Goal: Transaction & Acquisition: Obtain resource

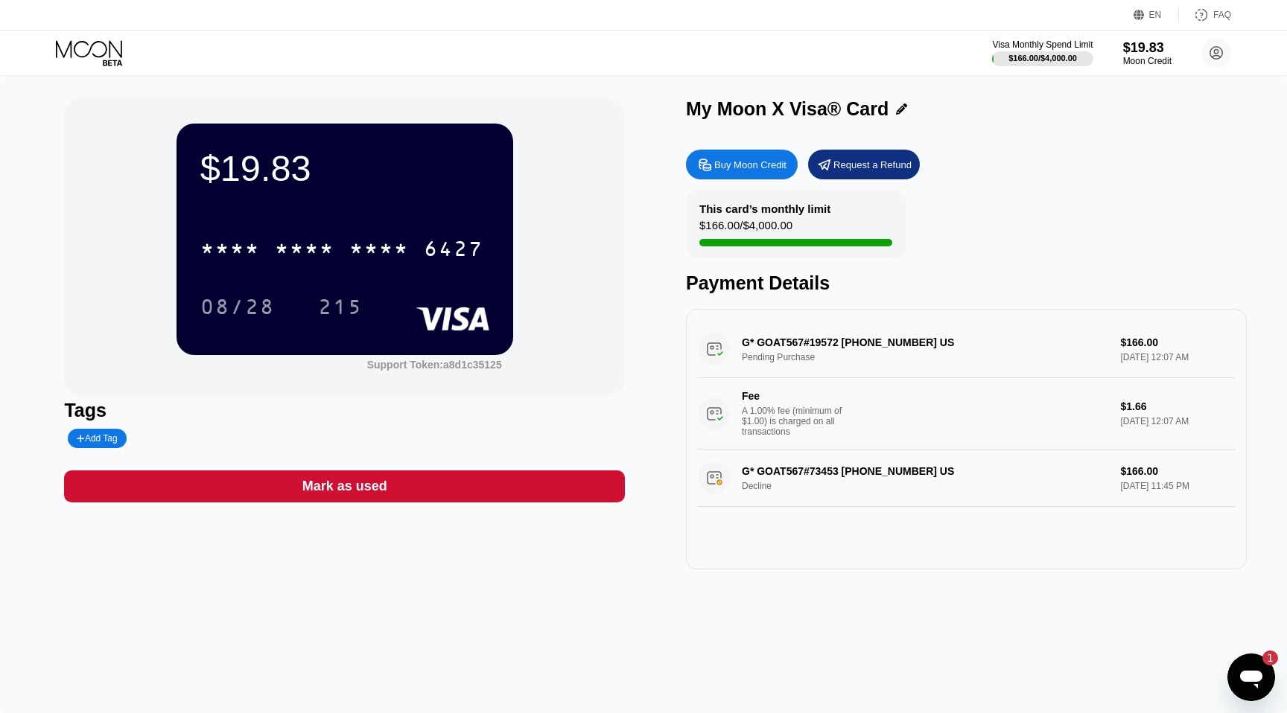
click at [759, 165] on div "Buy Moon Credit" at bounding box center [750, 165] width 72 height 13
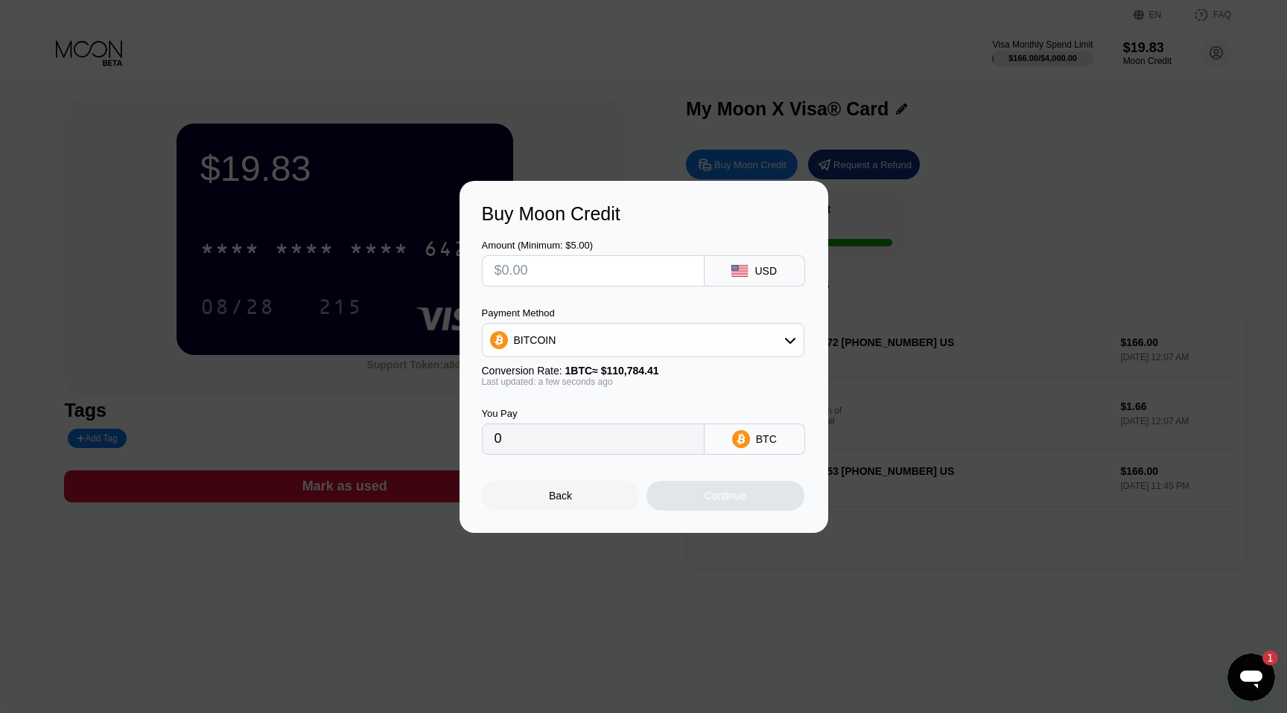
click at [633, 273] on input "text" at bounding box center [592, 271] width 197 height 30
click at [640, 345] on div "BITCOIN" at bounding box center [642, 340] width 321 height 30
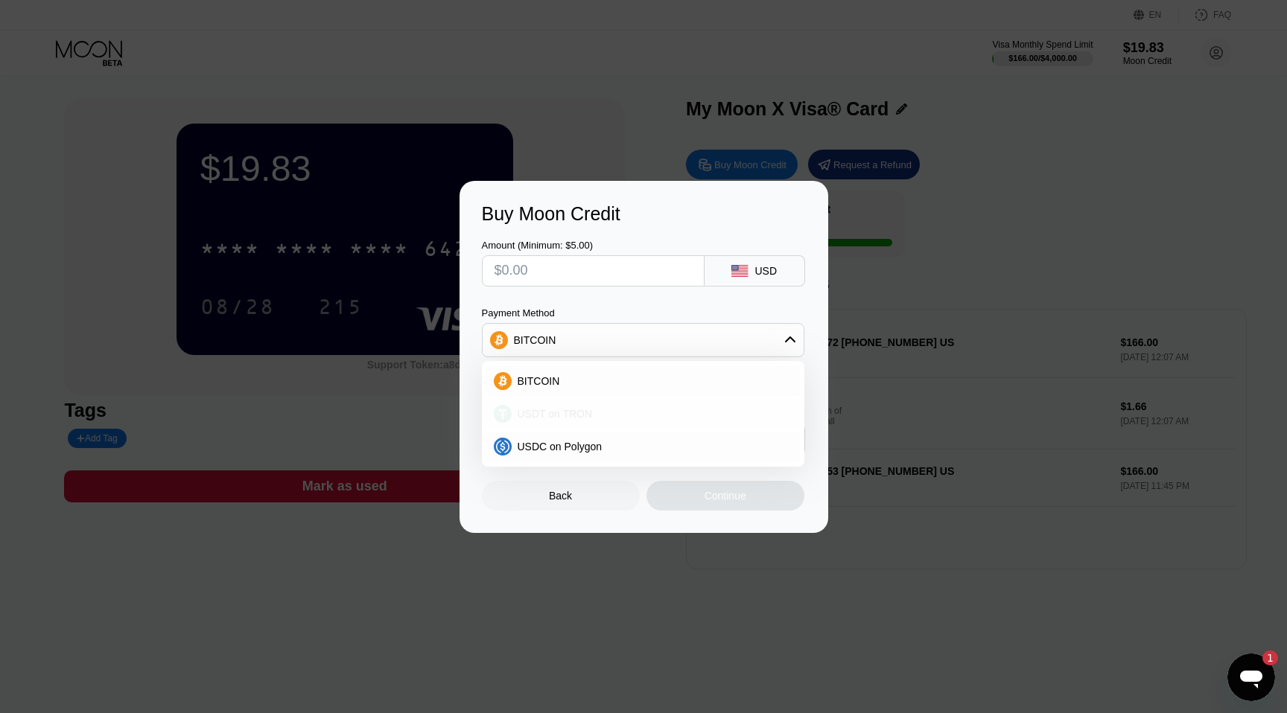
click at [608, 404] on div "USDT on TRON" at bounding box center [642, 414] width 313 height 30
type input "0.00"
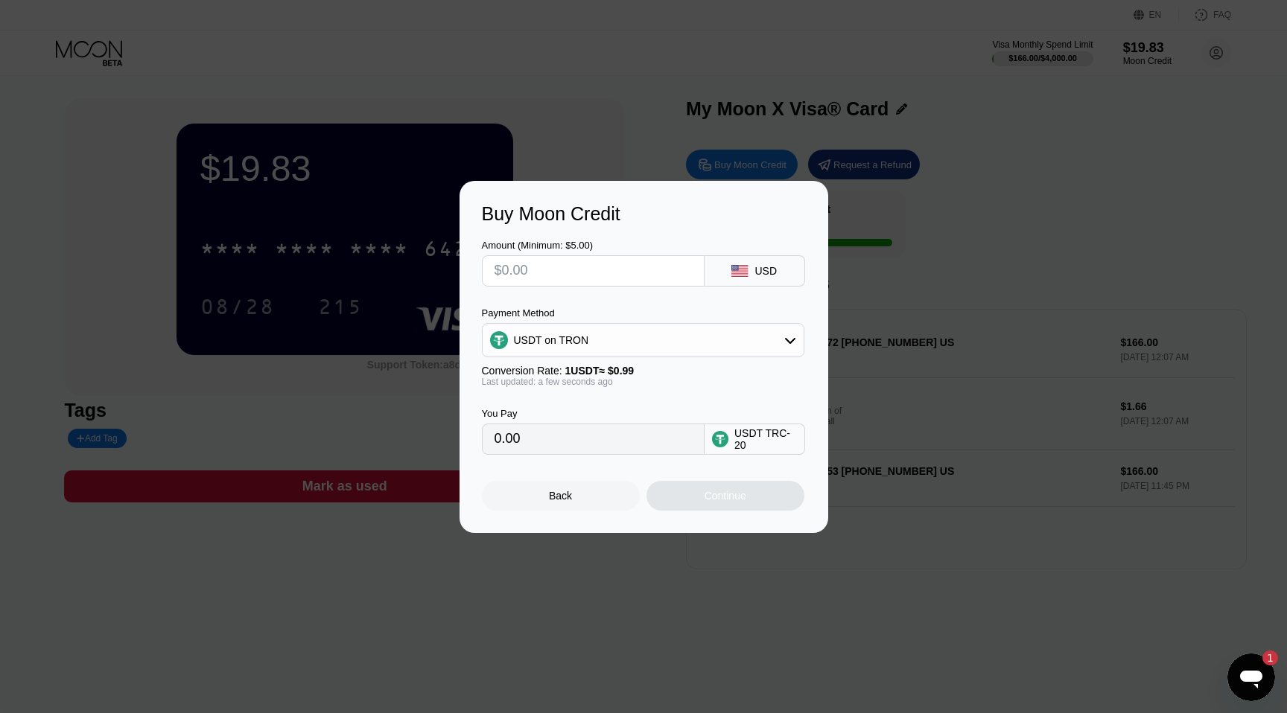
click at [603, 274] on input "text" at bounding box center [592, 271] width 197 height 30
type input "$1"
type input "1.01"
type input "$16"
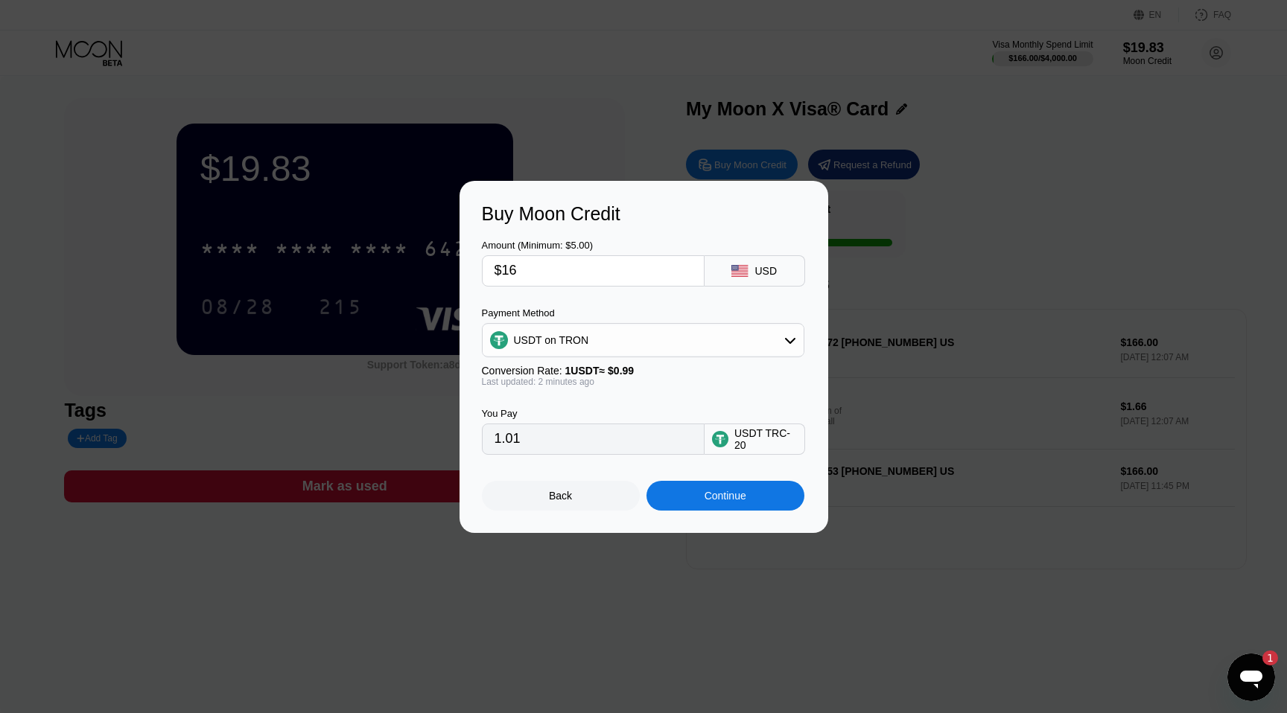
type input "16.16"
type input "$168"
type input "169.70"
type input "$1680"
type input "1696.97"
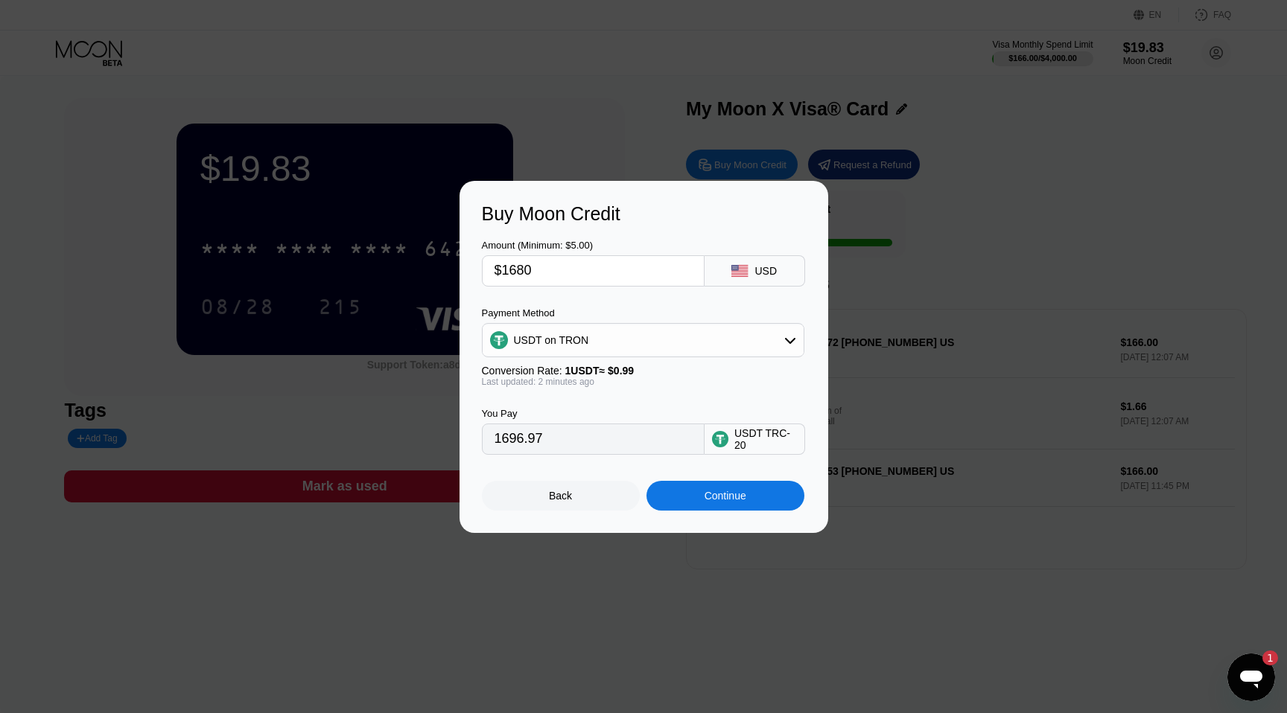
type input "$1680"
click at [718, 495] on div "Continue" at bounding box center [725, 496] width 42 height 12
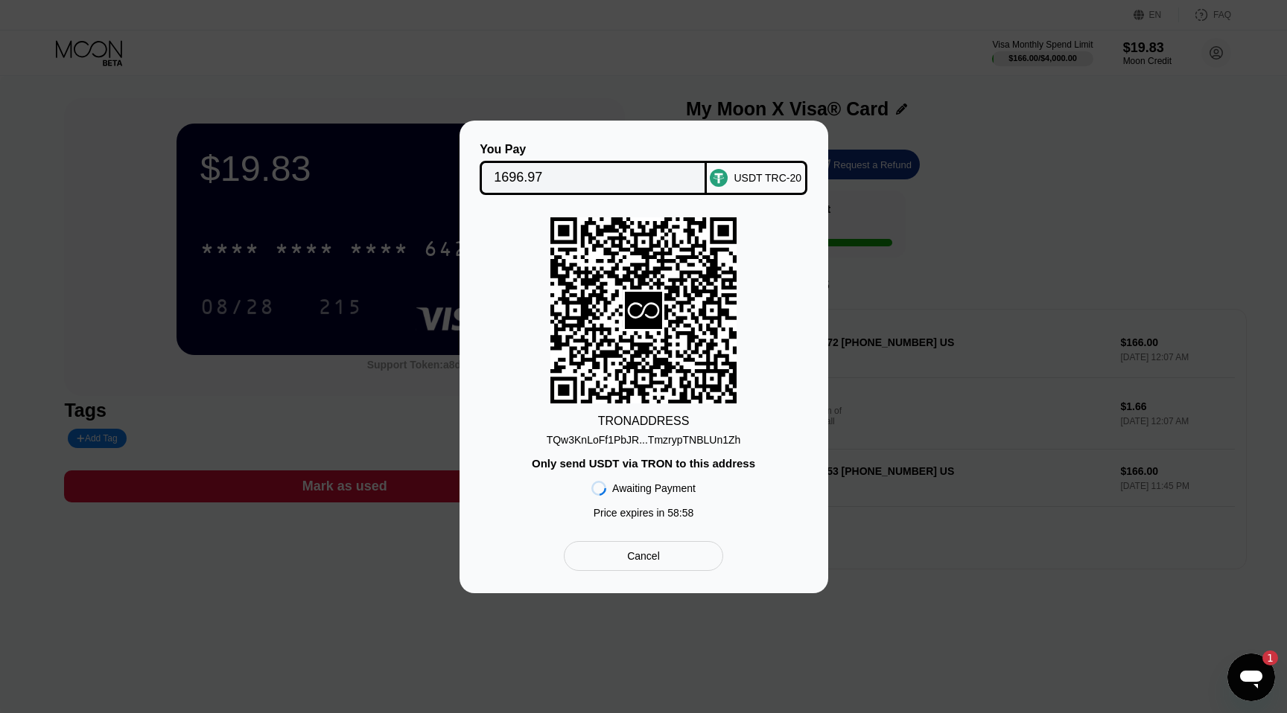
click at [660, 440] on div "TQw3KnLoFf1PbJR...TmzrypTNBLUn1Zh" at bounding box center [644, 440] width 194 height 12
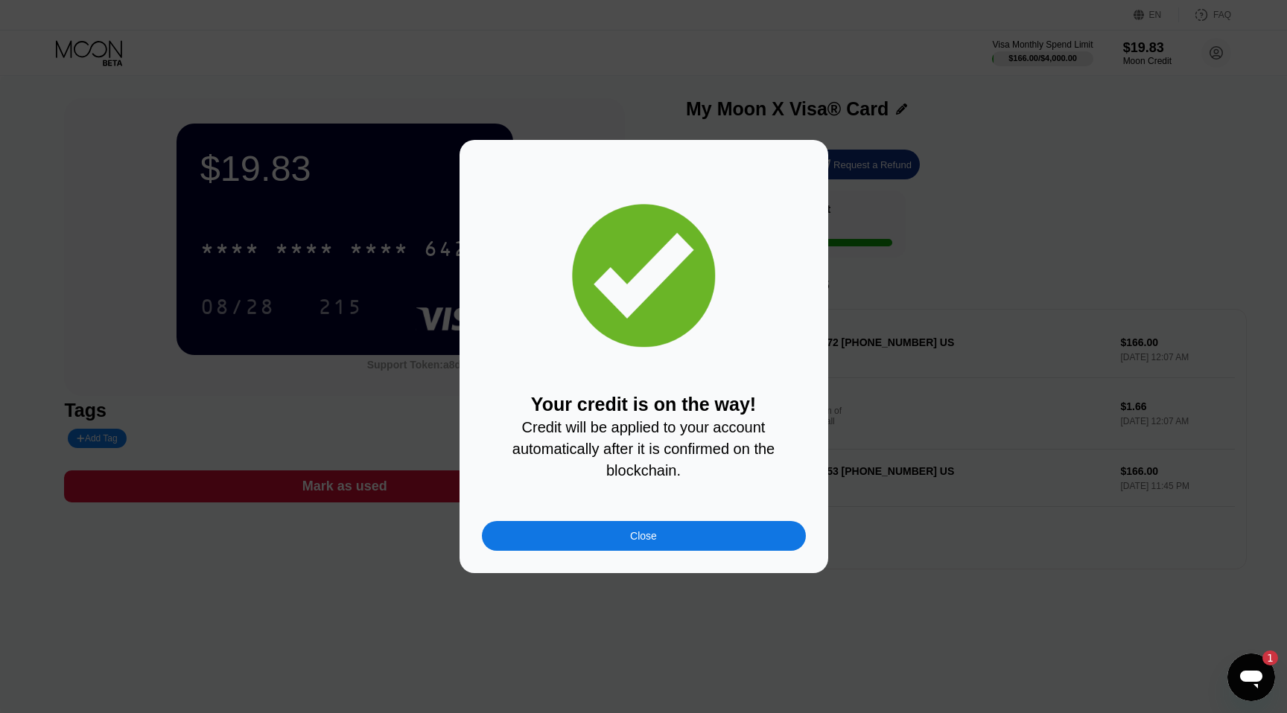
click at [688, 528] on div "Close" at bounding box center [644, 536] width 324 height 30
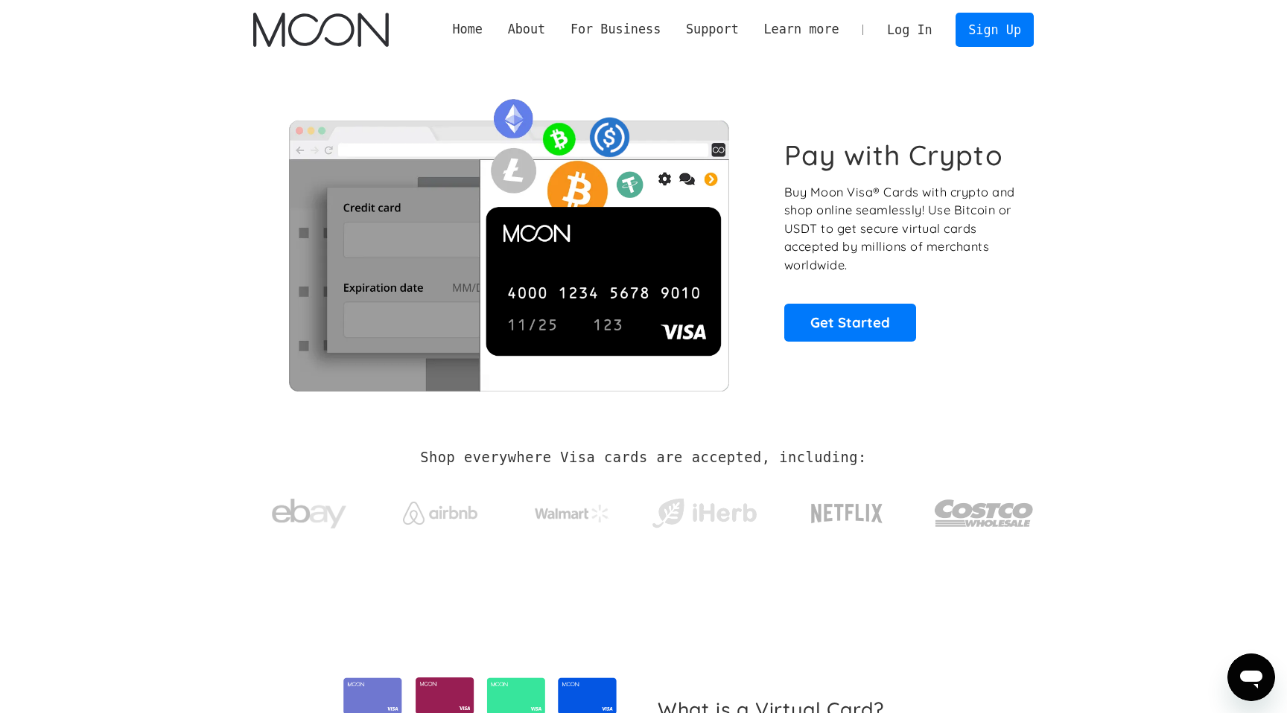
click at [908, 26] on link "Log In" at bounding box center [909, 29] width 70 height 33
click at [915, 27] on link "Log In" at bounding box center [909, 29] width 70 height 33
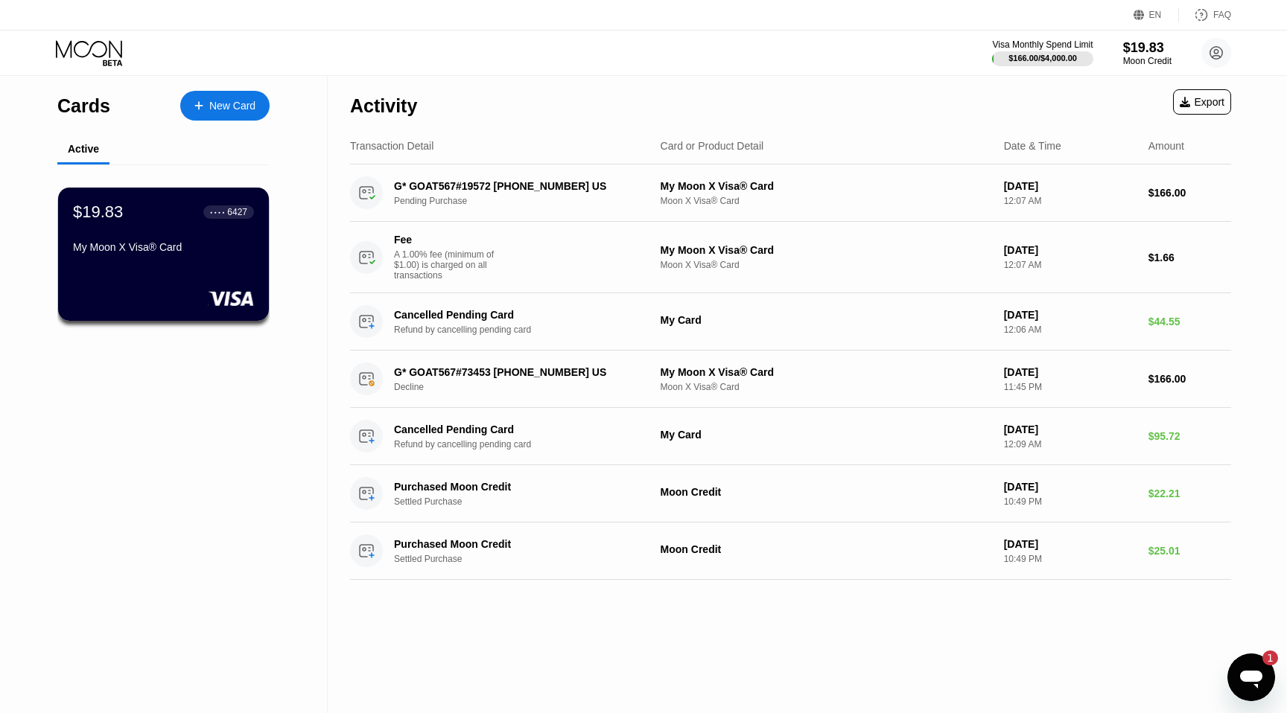
click at [109, 49] on icon at bounding box center [90, 53] width 69 height 26
click at [188, 238] on div "$19.83 ● ● ● ● 6427 My Moon X Visa® Card" at bounding box center [163, 230] width 182 height 57
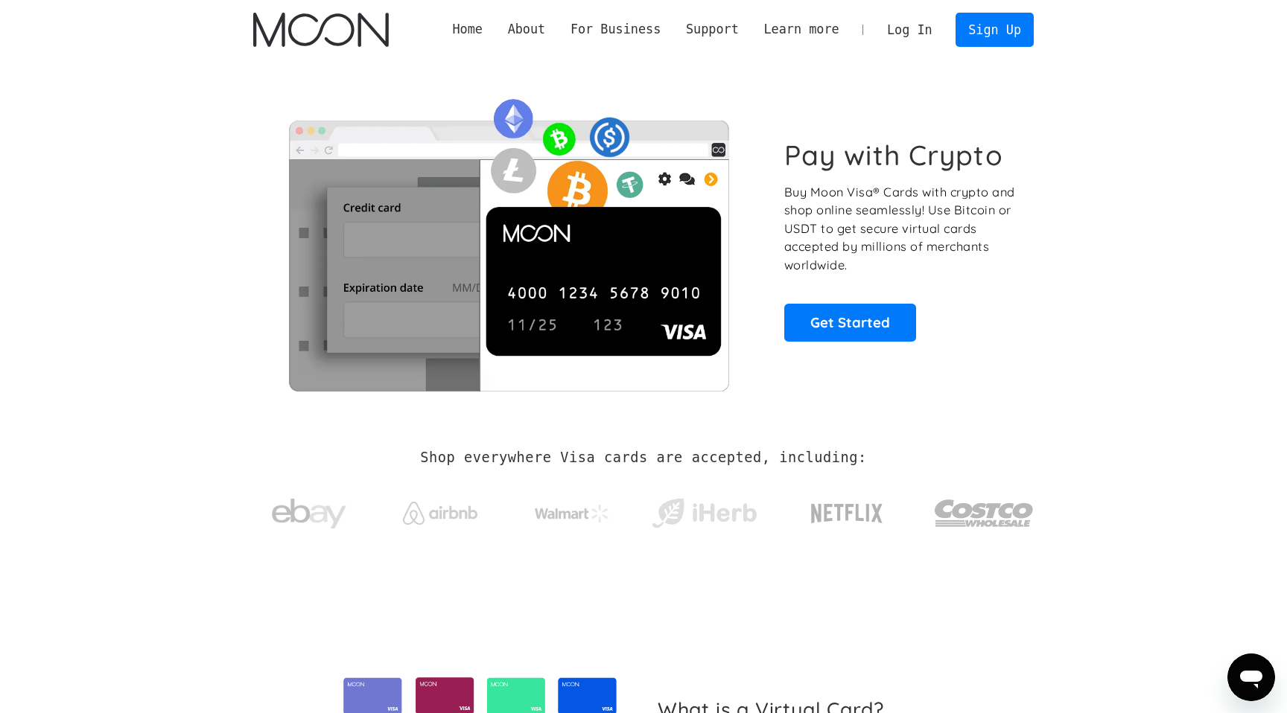
click at [919, 33] on link "Log In" at bounding box center [909, 29] width 70 height 33
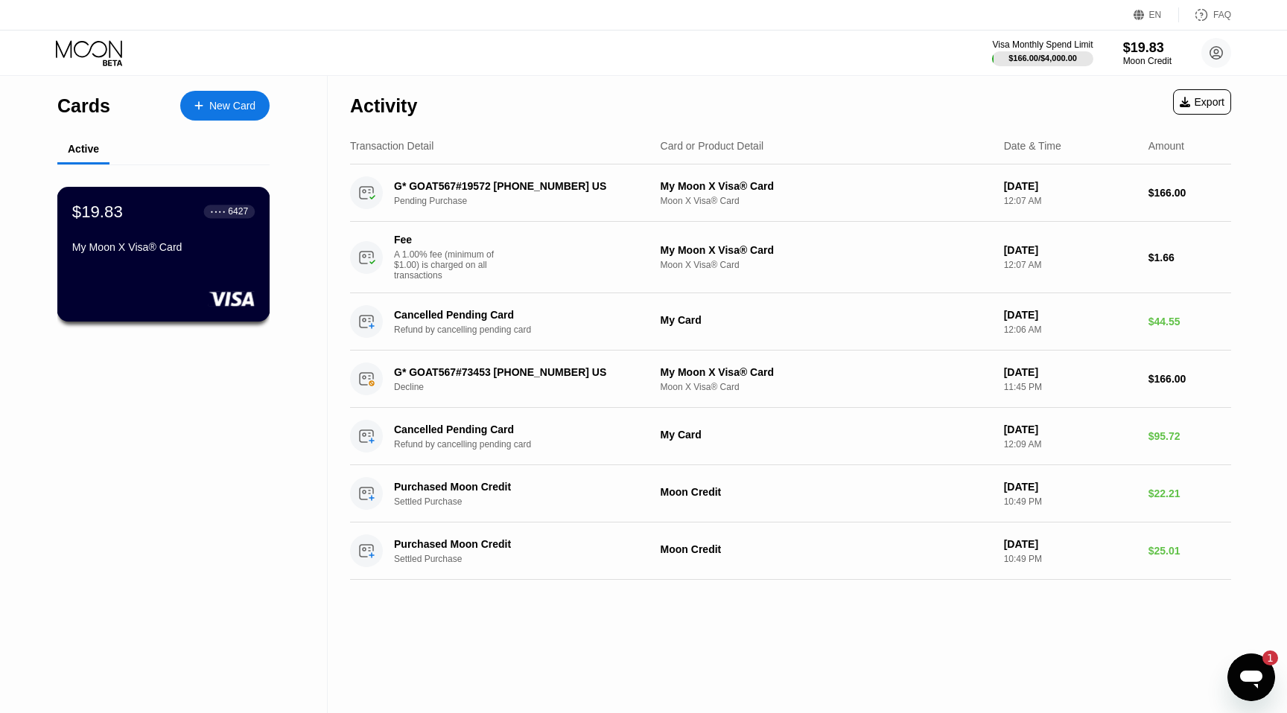
click at [139, 217] on div "$19.83 ● ● ● ● 6427" at bounding box center [163, 211] width 182 height 19
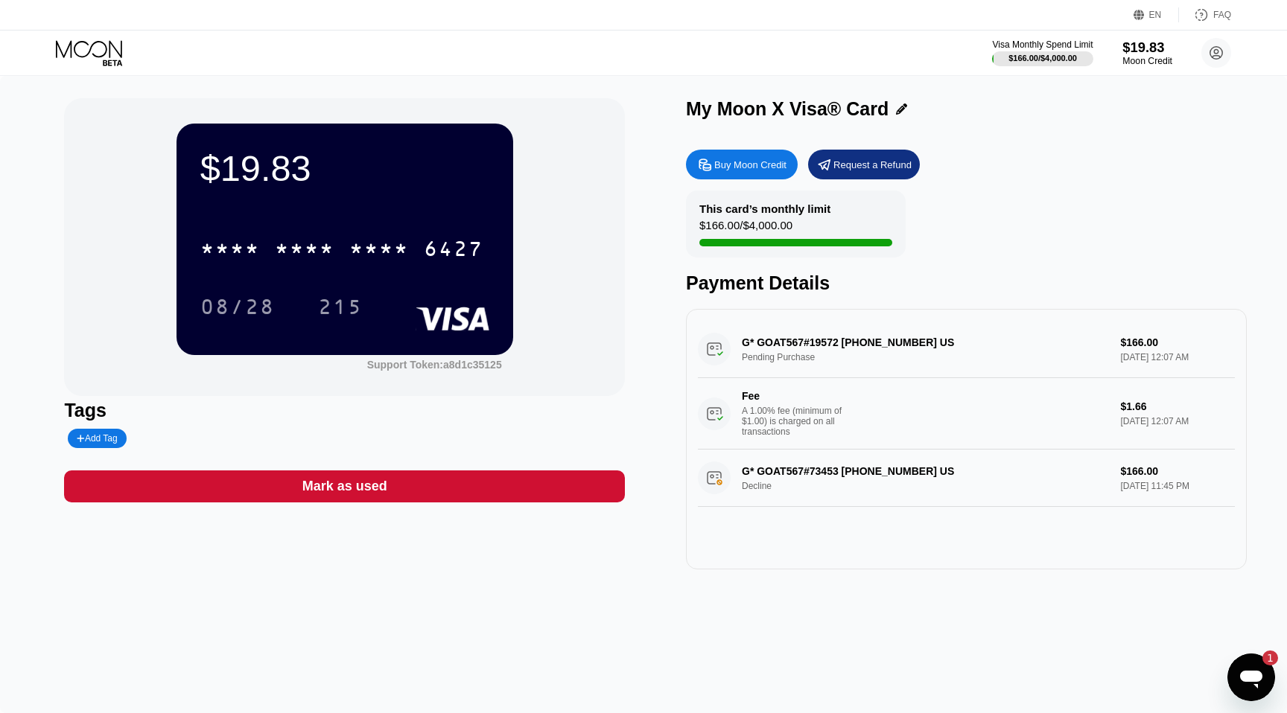
click at [1134, 39] on div "$19.83" at bounding box center [1147, 47] width 50 height 16
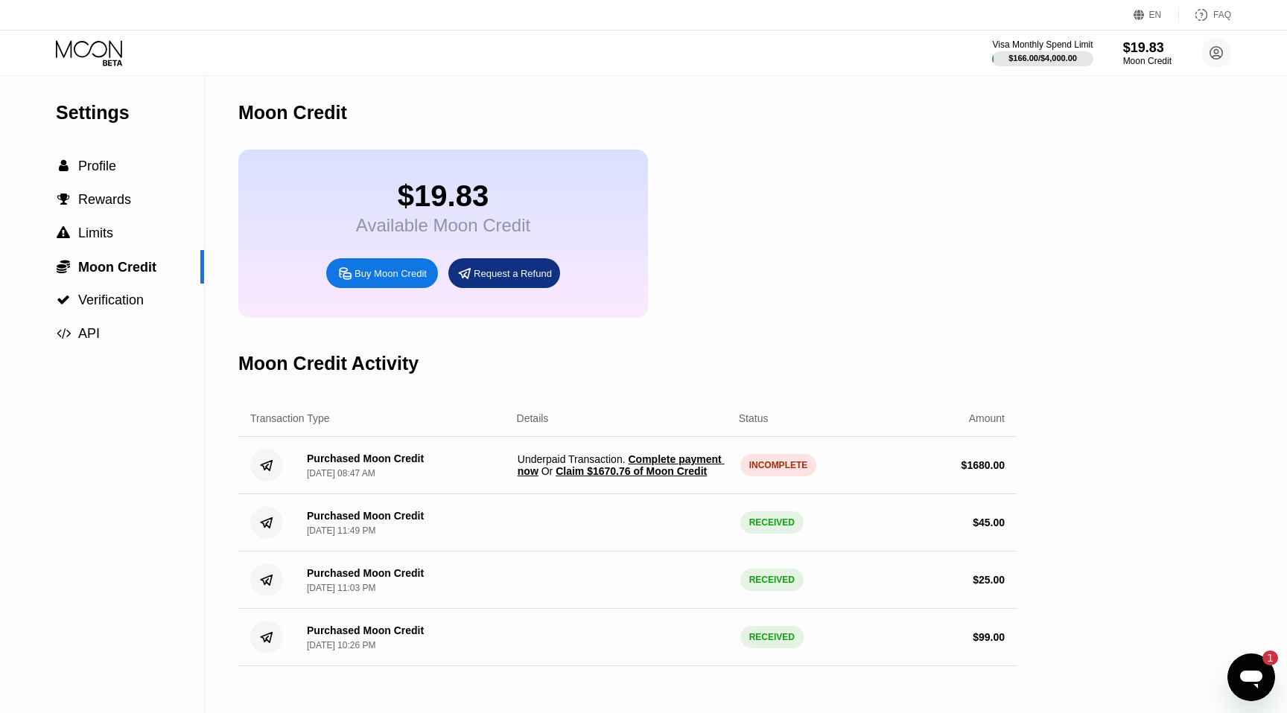
click at [659, 457] on span "Complete payment now" at bounding box center [620, 465] width 207 height 24
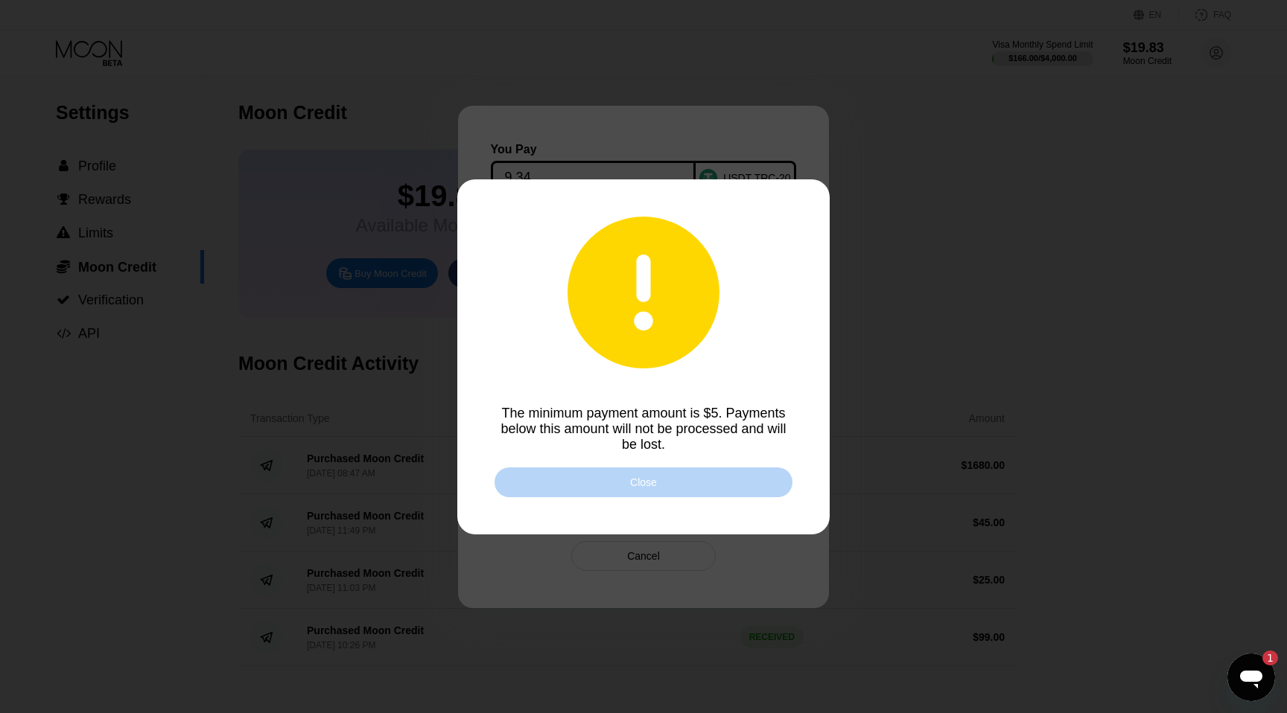
click at [685, 486] on div "Close" at bounding box center [643, 483] width 298 height 30
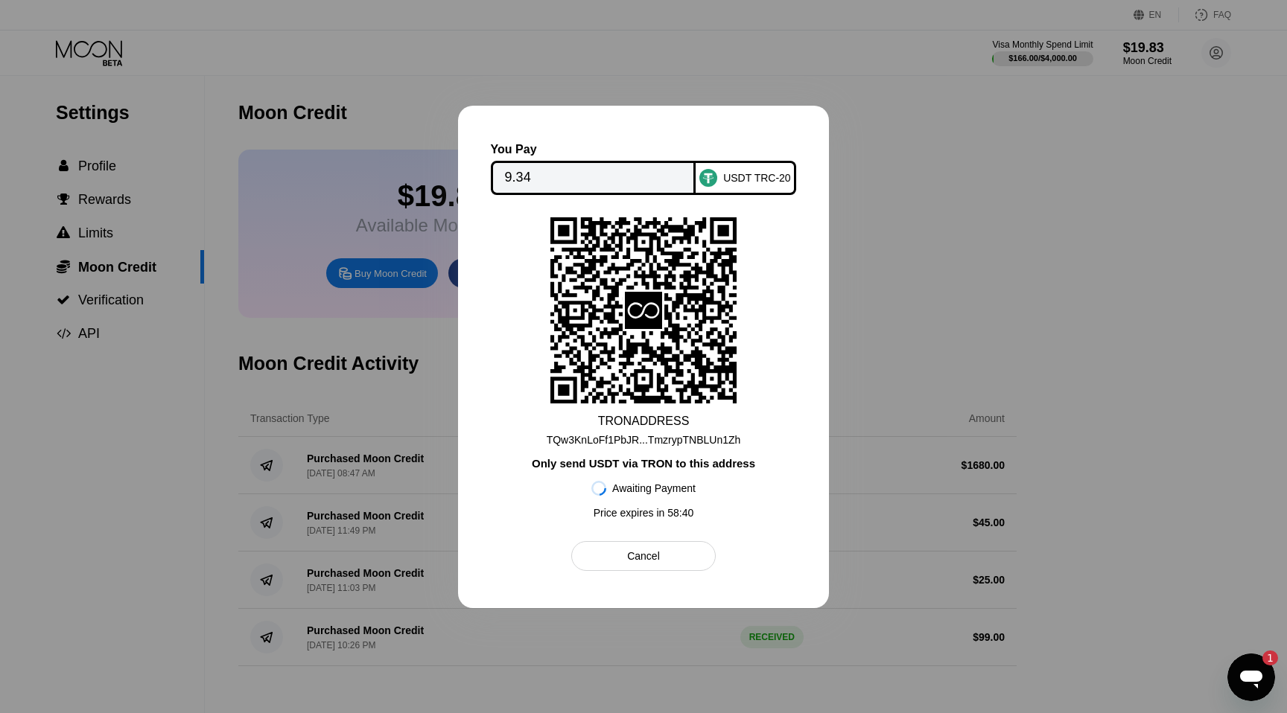
click at [649, 552] on div "Cancel" at bounding box center [643, 556] width 33 height 13
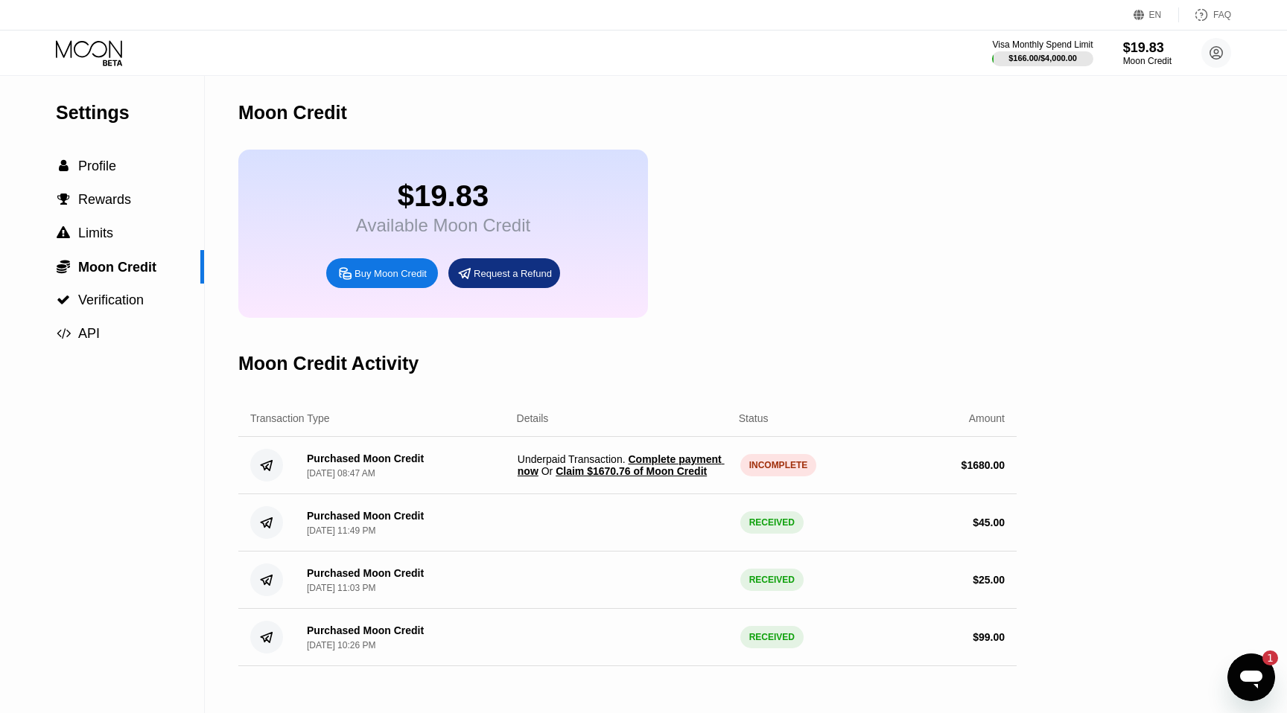
click at [664, 456] on span "Complete payment now" at bounding box center [620, 465] width 207 height 24
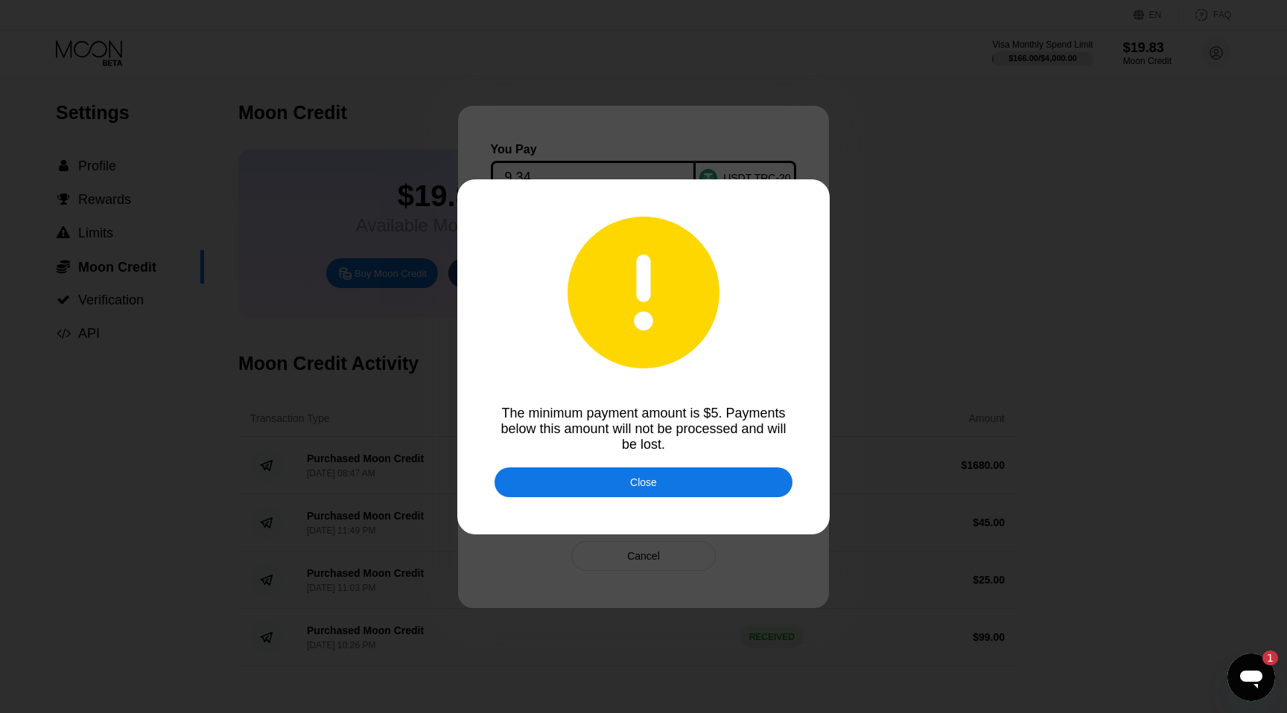
click at [687, 482] on div "Close" at bounding box center [643, 483] width 298 height 30
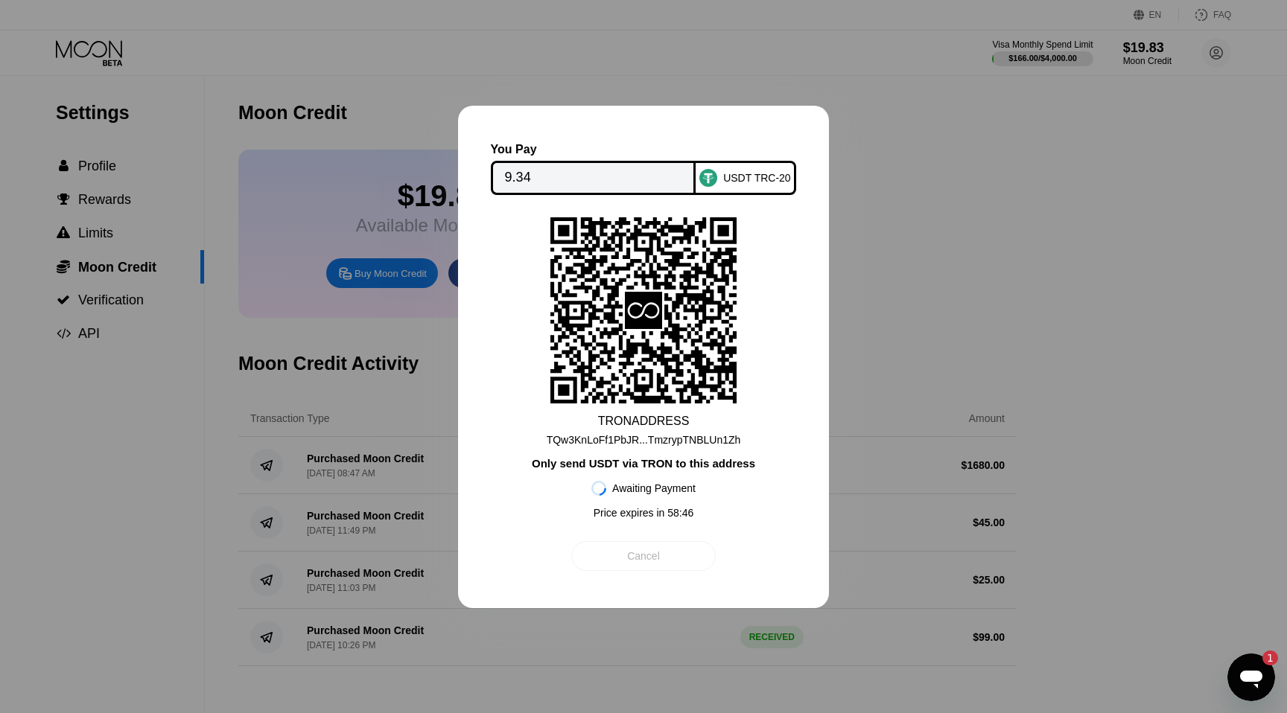
click at [666, 553] on div "Cancel" at bounding box center [643, 556] width 144 height 30
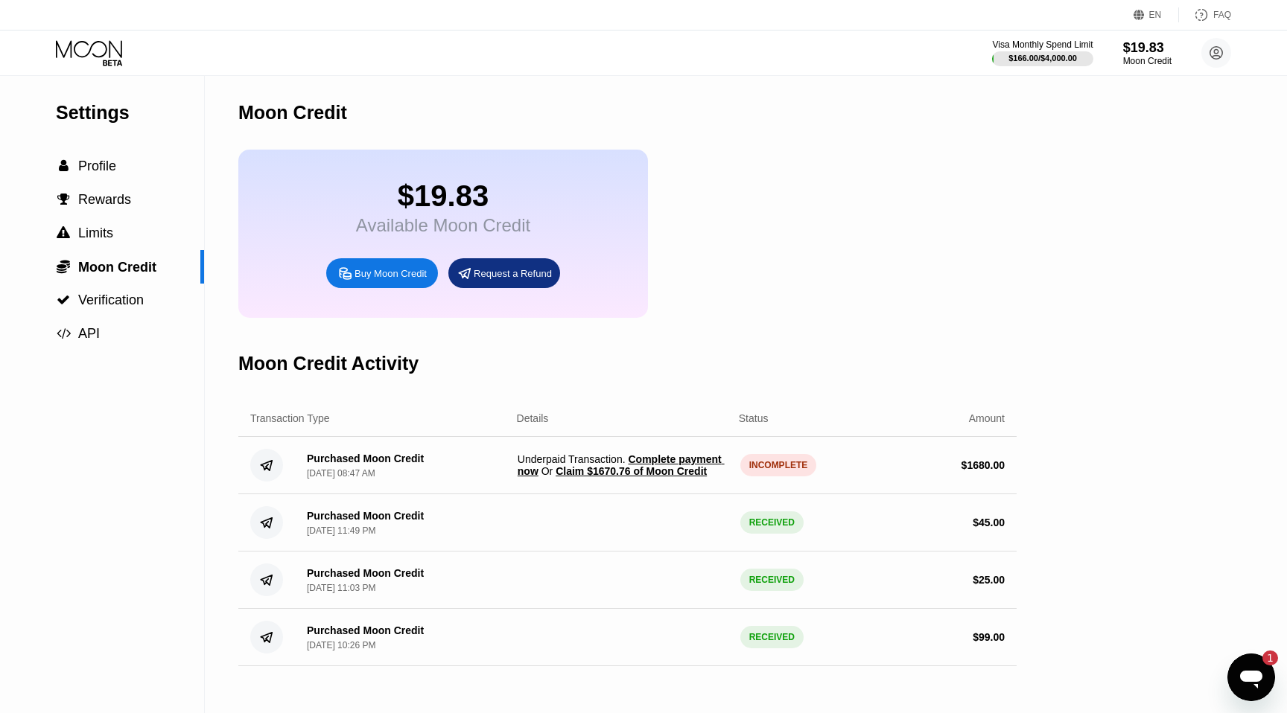
click at [697, 473] on span "Claim $1670.76 of Moon Credit" at bounding box center [630, 471] width 151 height 12
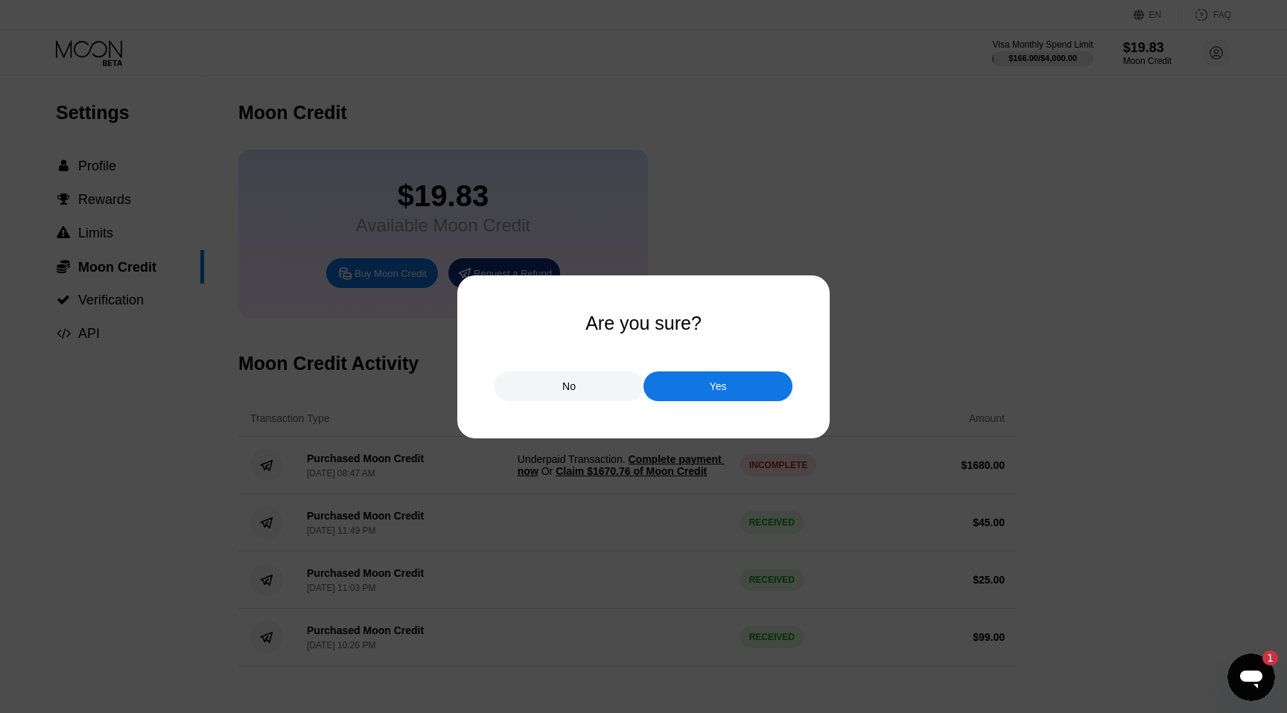
click at [716, 385] on div "Yes" at bounding box center [718, 386] width 17 height 13
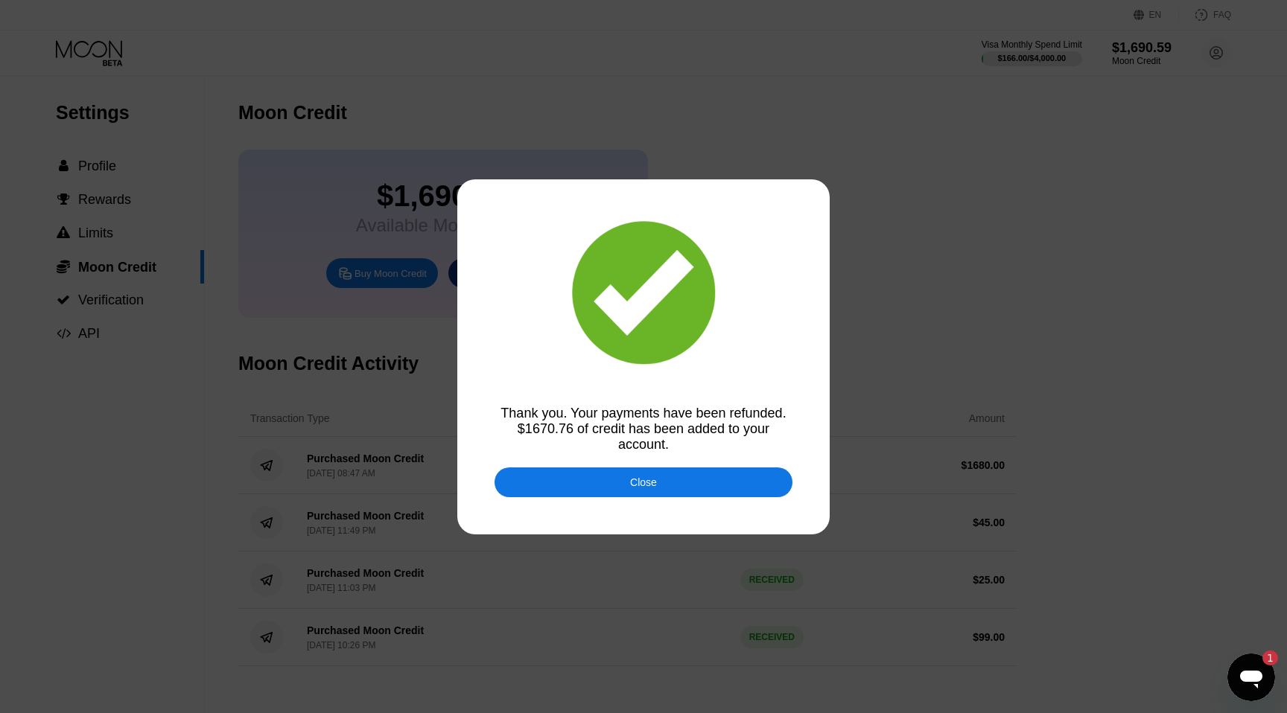
click at [684, 480] on div "Close" at bounding box center [643, 483] width 298 height 30
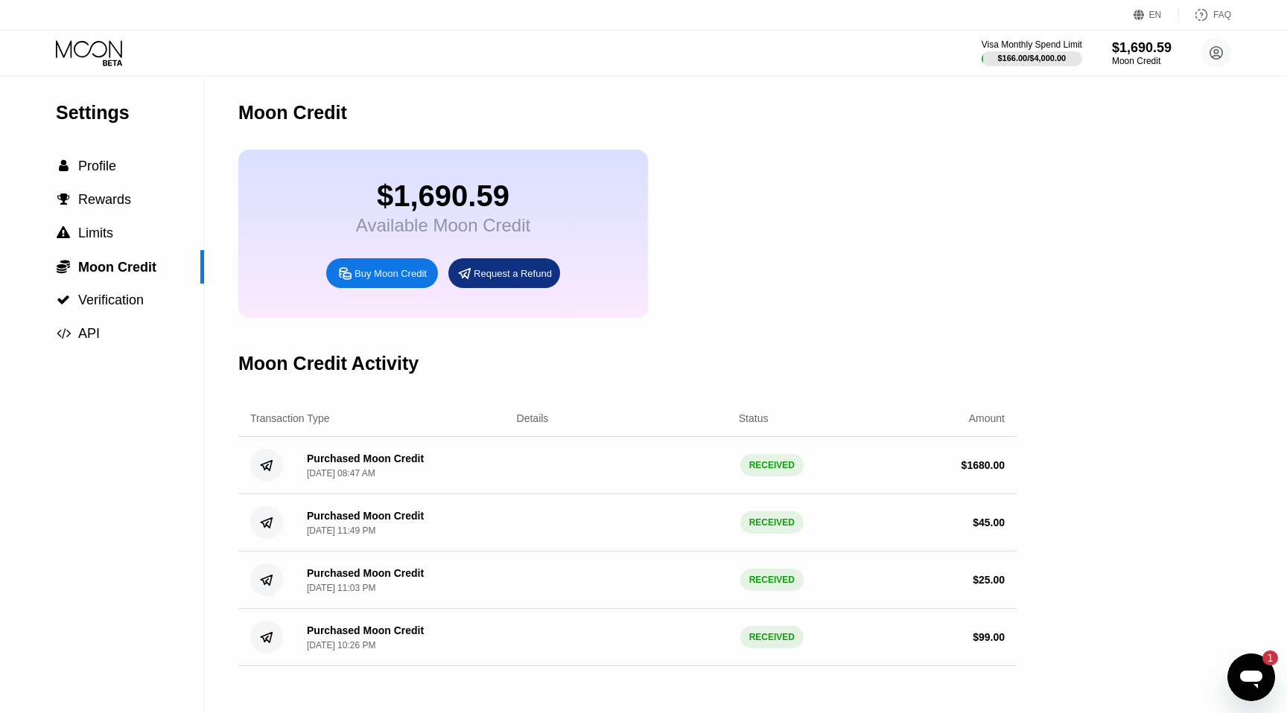
click at [427, 194] on div "$1,690.59" at bounding box center [443, 196] width 174 height 34
click at [1160, 42] on div "$1,690.59" at bounding box center [1141, 47] width 61 height 16
click at [305, 178] on div "$1,690.59 Available Moon Credit Buy Moon Credit Request a Refund" at bounding box center [443, 234] width 410 height 168
click at [337, 200] on div "$1,690.59 Available Moon Credit Buy Moon Credit Request a Refund" at bounding box center [443, 234] width 410 height 168
click at [107, 47] on icon at bounding box center [90, 53] width 69 height 26
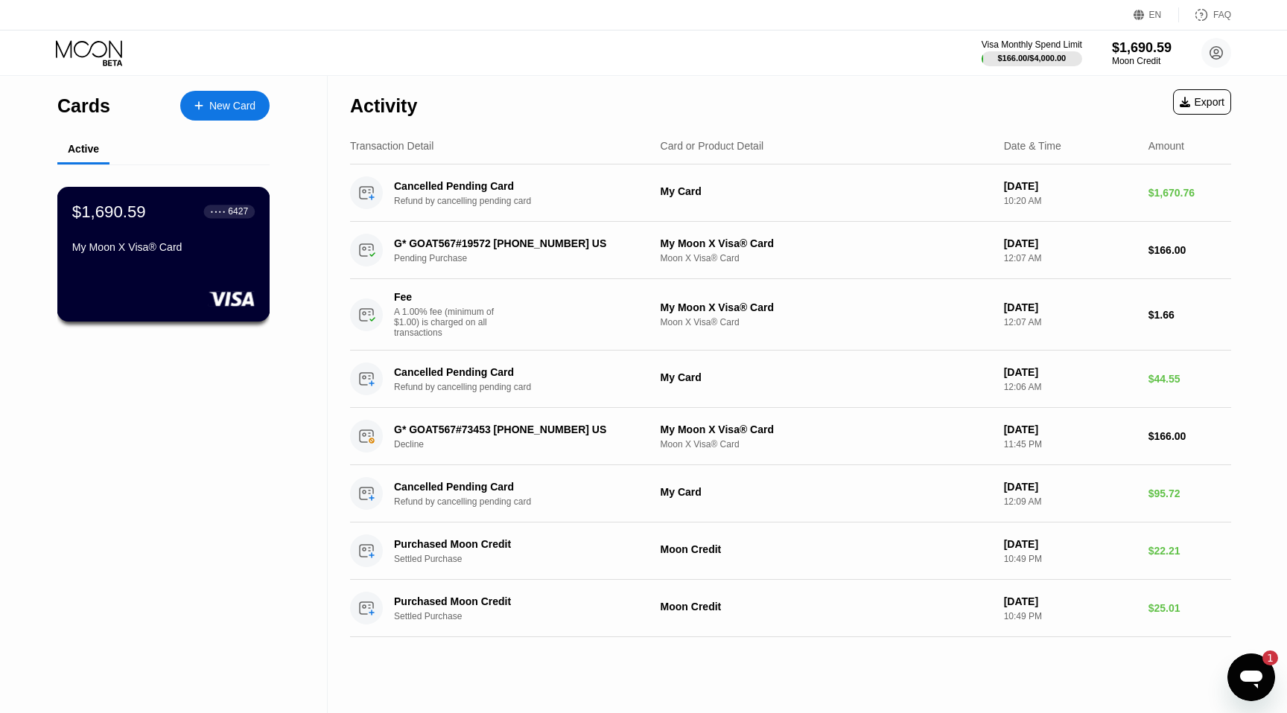
click at [148, 241] on div "$1,690.59 ● ● ● ● 6427 My Moon X Visa® Card" at bounding box center [163, 230] width 182 height 57
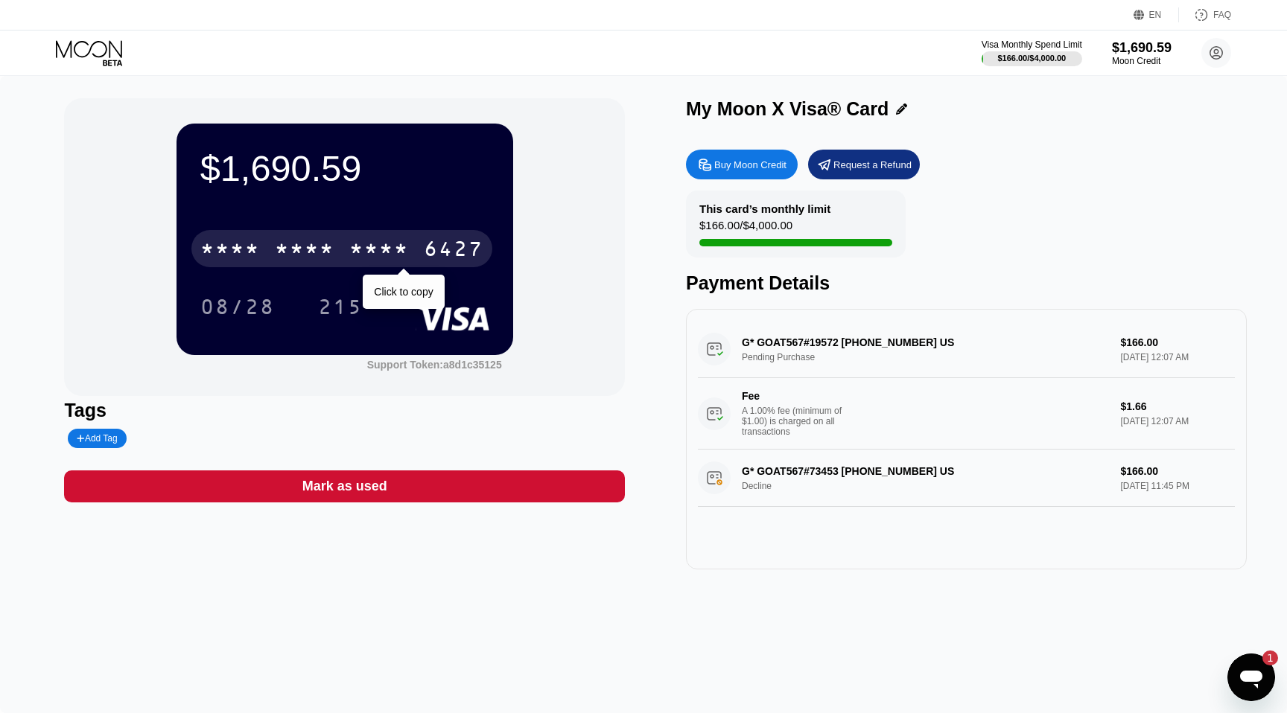
click at [253, 249] on div "* * * *" at bounding box center [230, 251] width 60 height 24
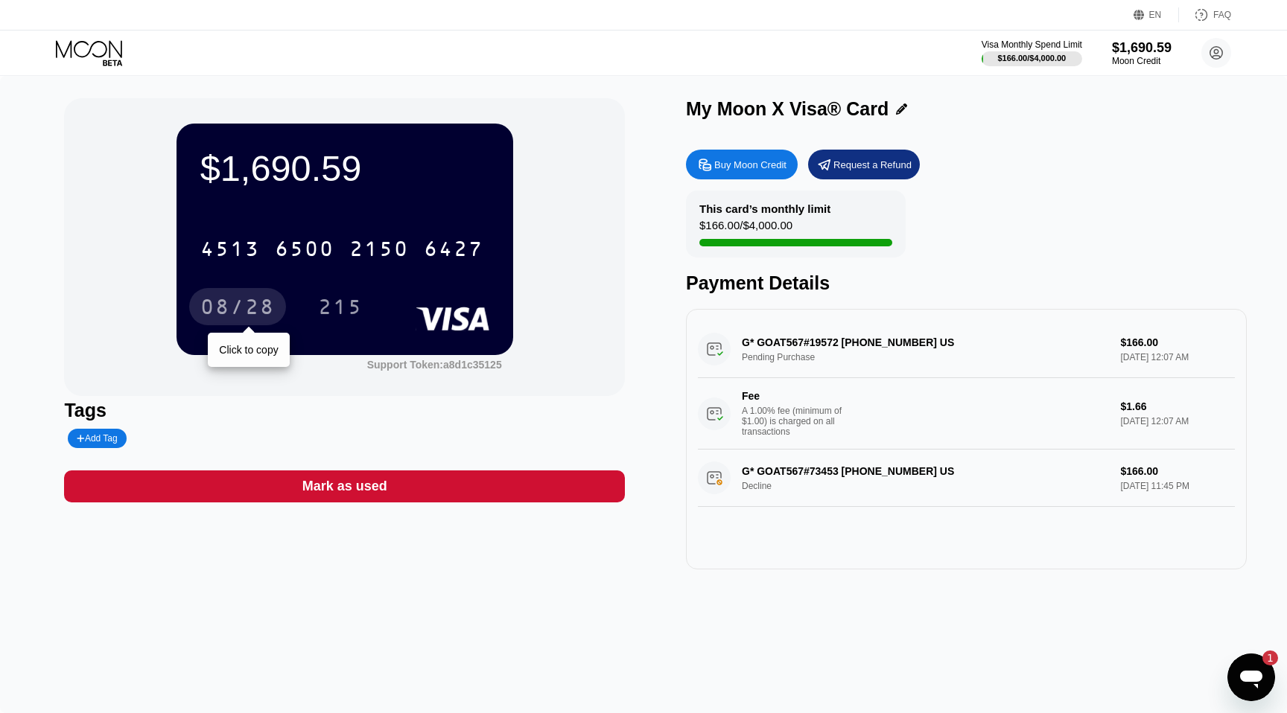
click at [236, 316] on div "08/28" at bounding box center [237, 309] width 74 height 24
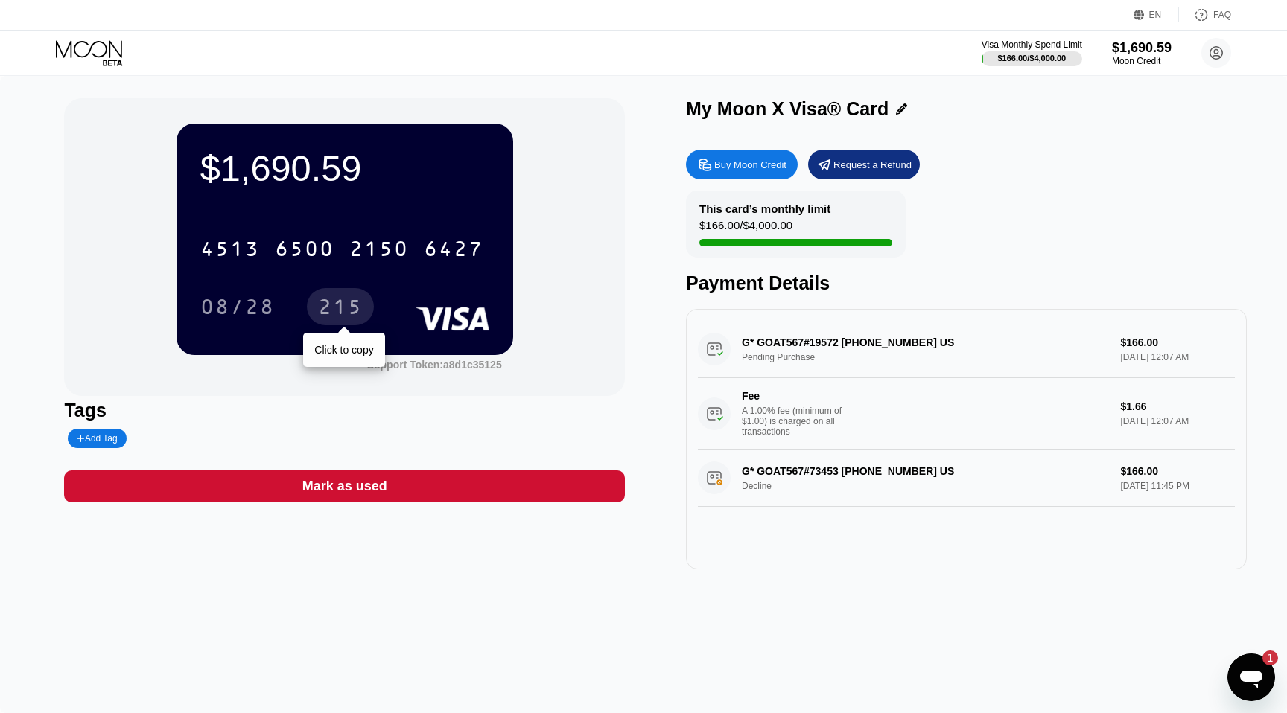
click at [352, 310] on div "215" at bounding box center [340, 309] width 45 height 24
